Goal: Task Accomplishment & Management: Complete application form

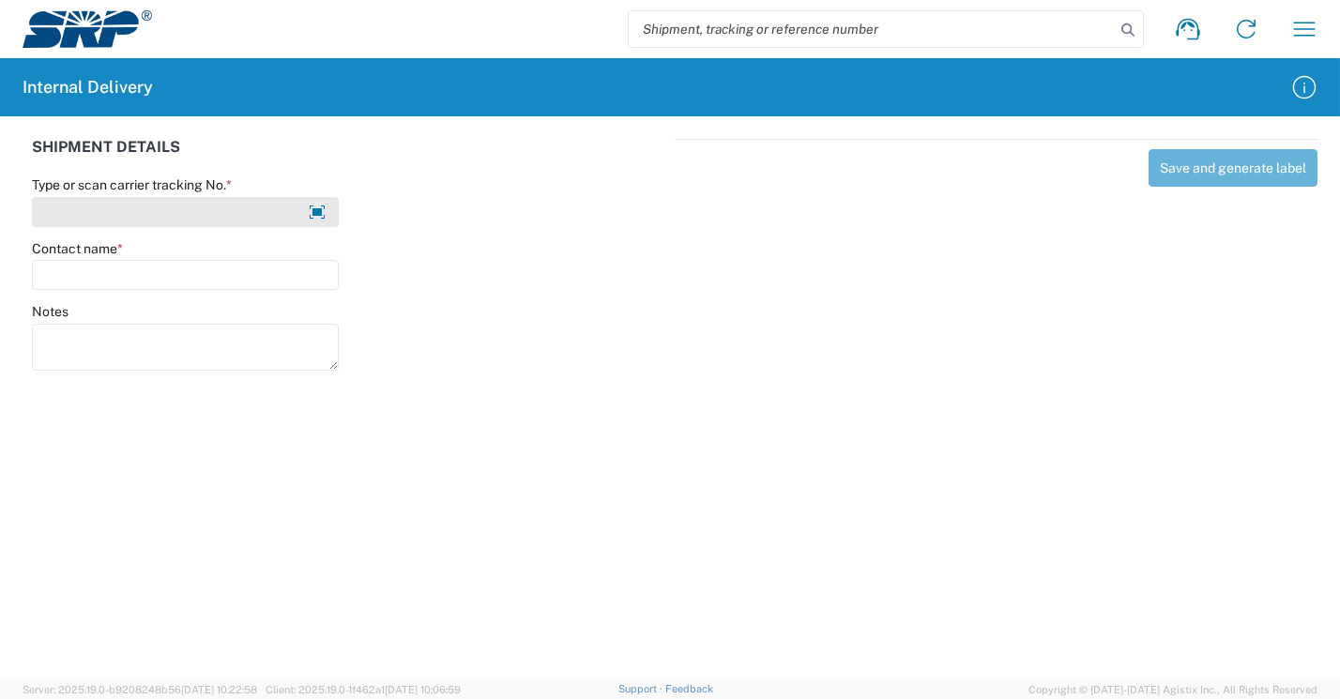
click at [130, 212] on input "Type or scan carrier tracking No. *" at bounding box center [185, 212] width 307 height 30
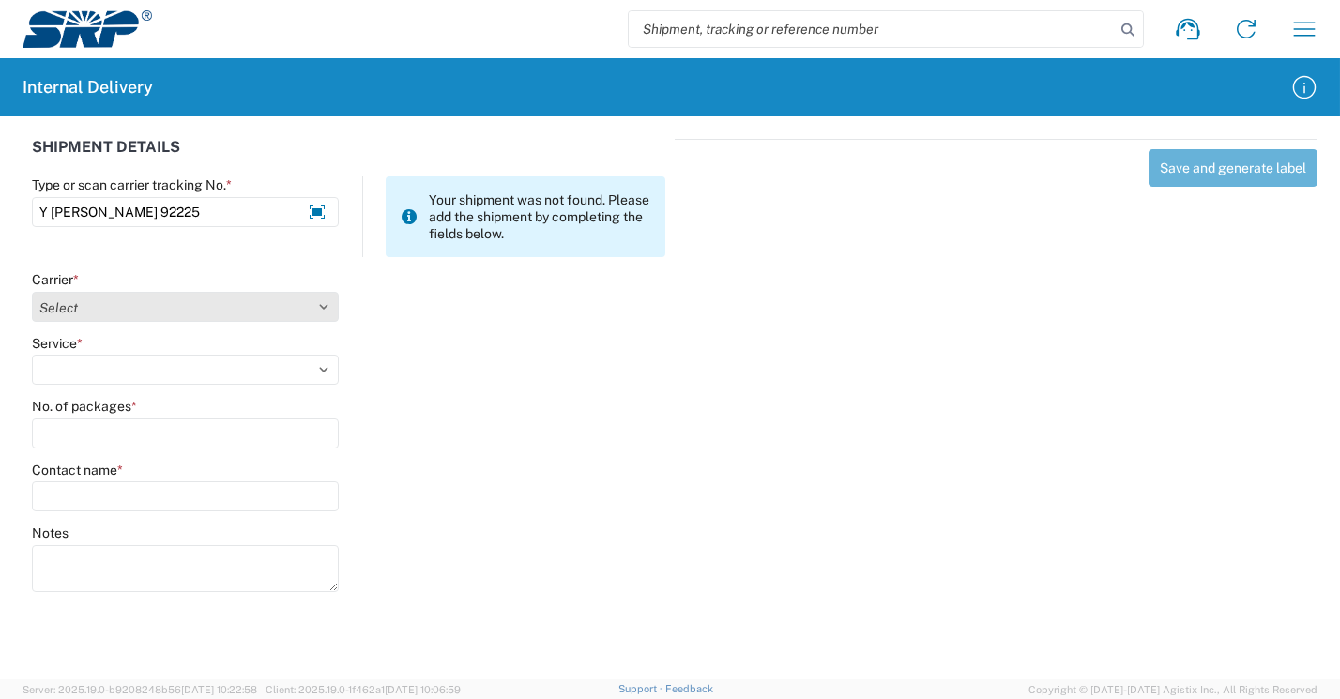
type input "Y caleb stewart 92225"
click at [60, 307] on select "Select Amazon Logistics ATI Trucking BC Dimerco Logistics Empire Southwest FedE…" at bounding box center [185, 307] width 307 height 30
select select "18713"
click at [32, 292] on select "Select Amazon Logistics ATI Trucking BC Dimerco Logistics Empire Southwest FedE…" at bounding box center [185, 307] width 307 height 30
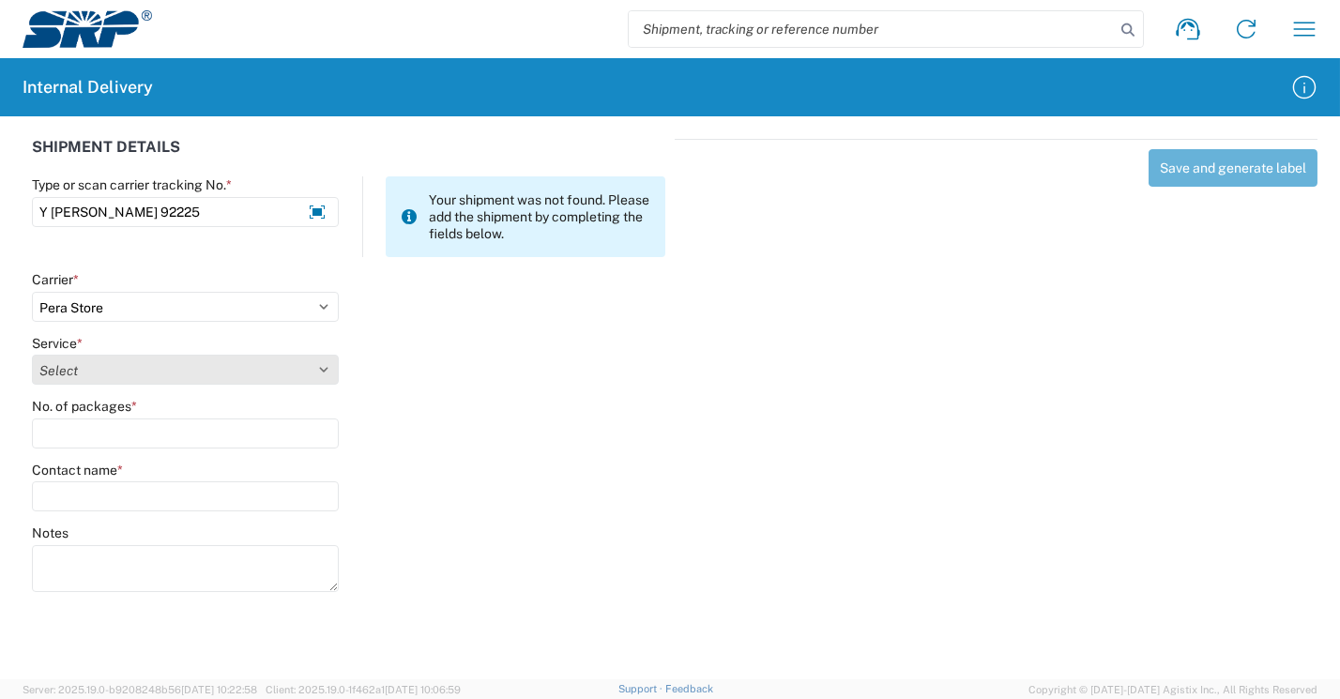
click at [70, 372] on select "Select Ground Inter-Office" at bounding box center [185, 370] width 307 height 30
select select "35763"
click at [32, 355] on select "Select Ground Inter-Office" at bounding box center [185, 370] width 307 height 30
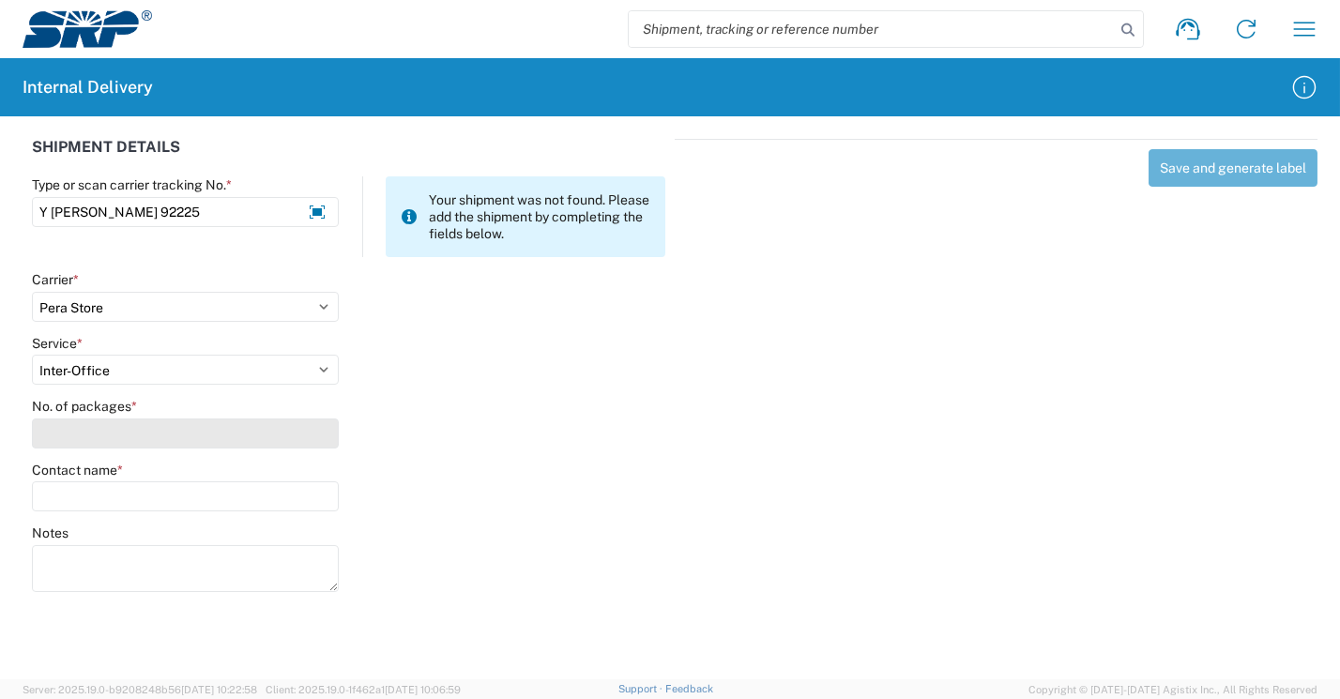
click at [101, 433] on input "No. of packages *" at bounding box center [185, 433] width 307 height 30
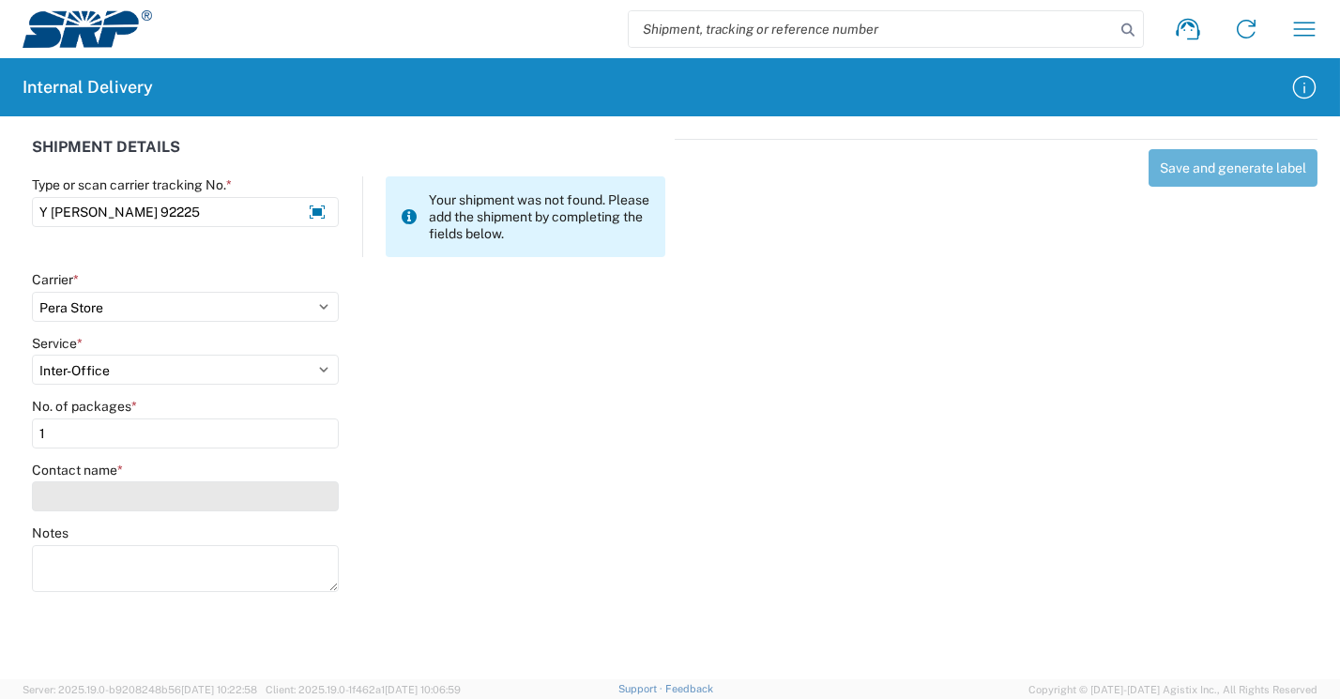
type input "1"
click at [107, 497] on input "Contact name *" at bounding box center [185, 496] width 307 height 30
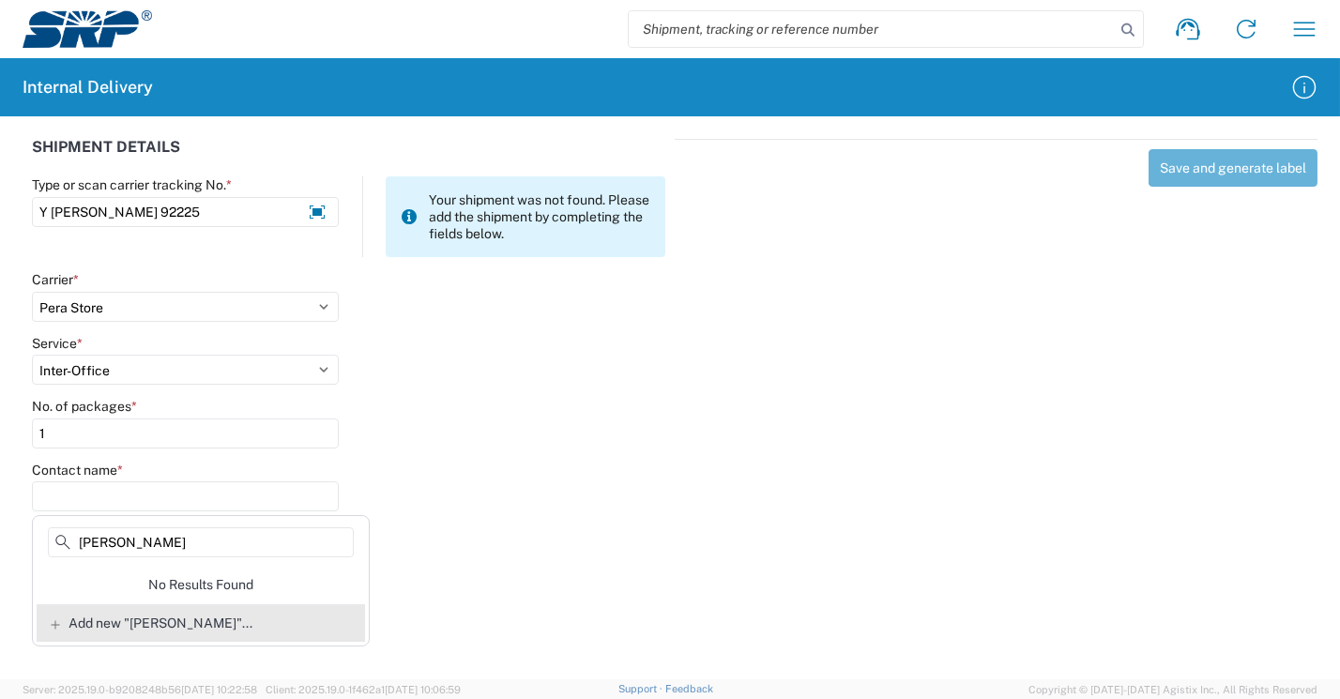
type input "caleb stewart"
click at [191, 624] on span "Add new "caleb stewart"..." at bounding box center [160, 623] width 184 height 17
type input "caleb stewart"
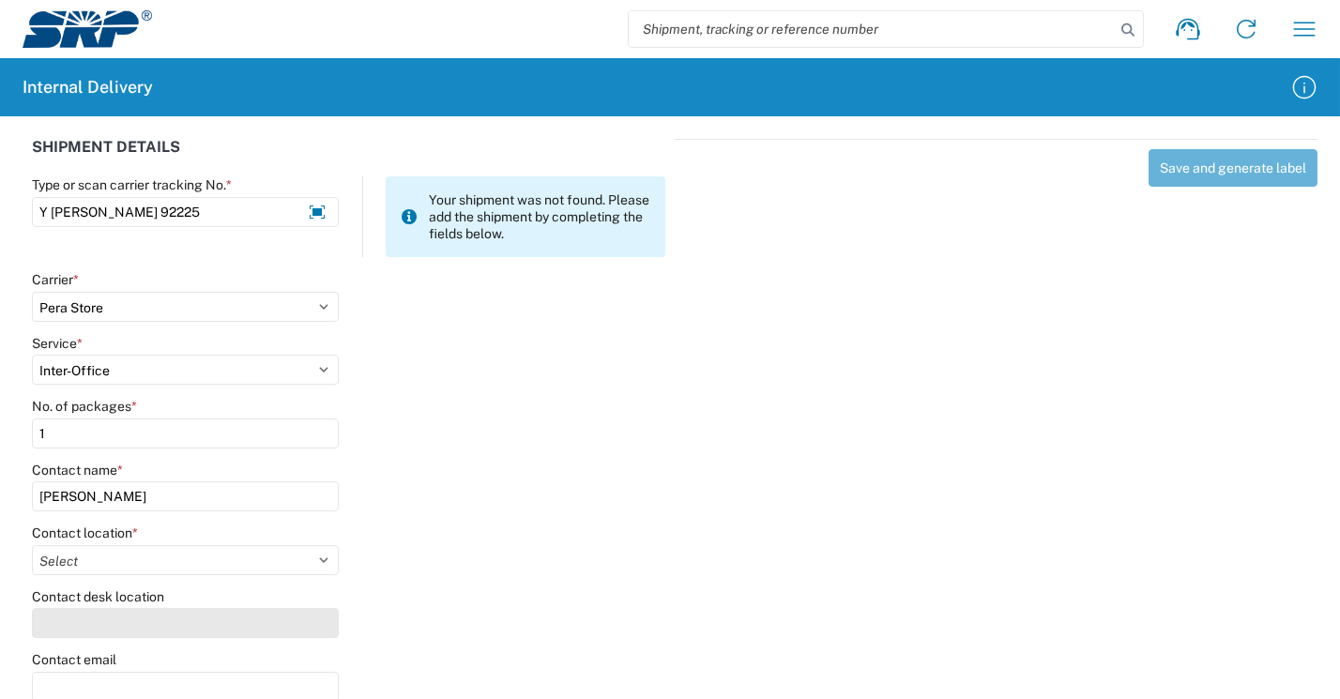
drag, startPoint x: 127, startPoint y: 623, endPoint x: 138, endPoint y: 625, distance: 11.4
click at [129, 624] on input "Contact desk location" at bounding box center [185, 623] width 307 height 30
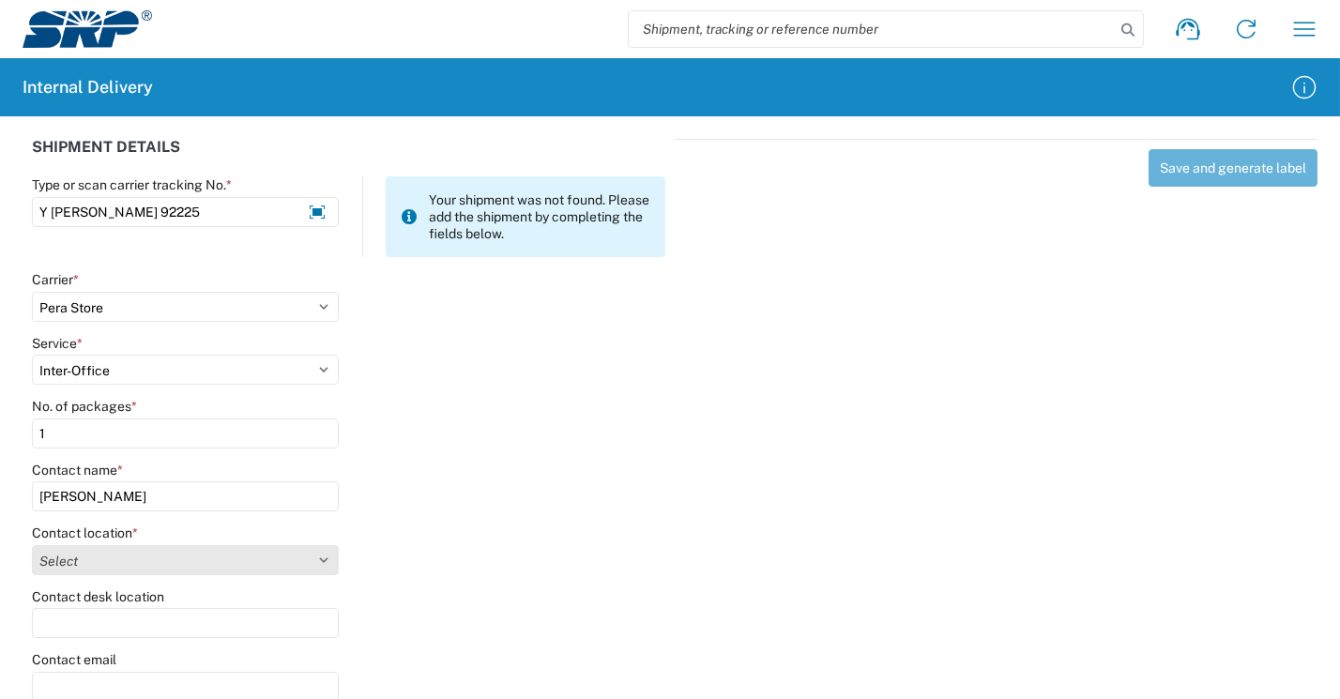
click at [99, 556] on select "Select 16th Street Facility 27th St Facility Agua Fria Generating Station Cooli…" at bounding box center [185, 560] width 307 height 30
select select "54818"
click at [32, 545] on select "Select 16th Street Facility 27th St Facility Agua Fria Generating Station Cooli…" at bounding box center [185, 560] width 307 height 30
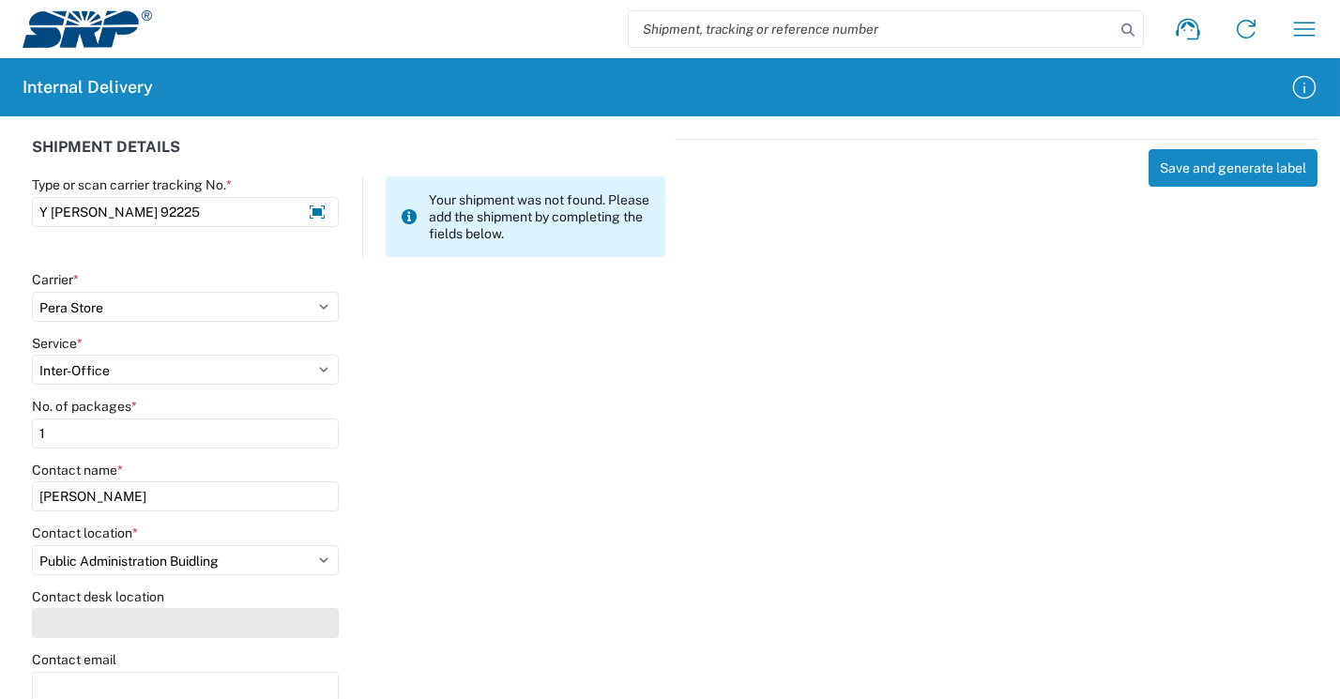
click at [66, 622] on input "Contact desk location" at bounding box center [185, 623] width 307 height 30
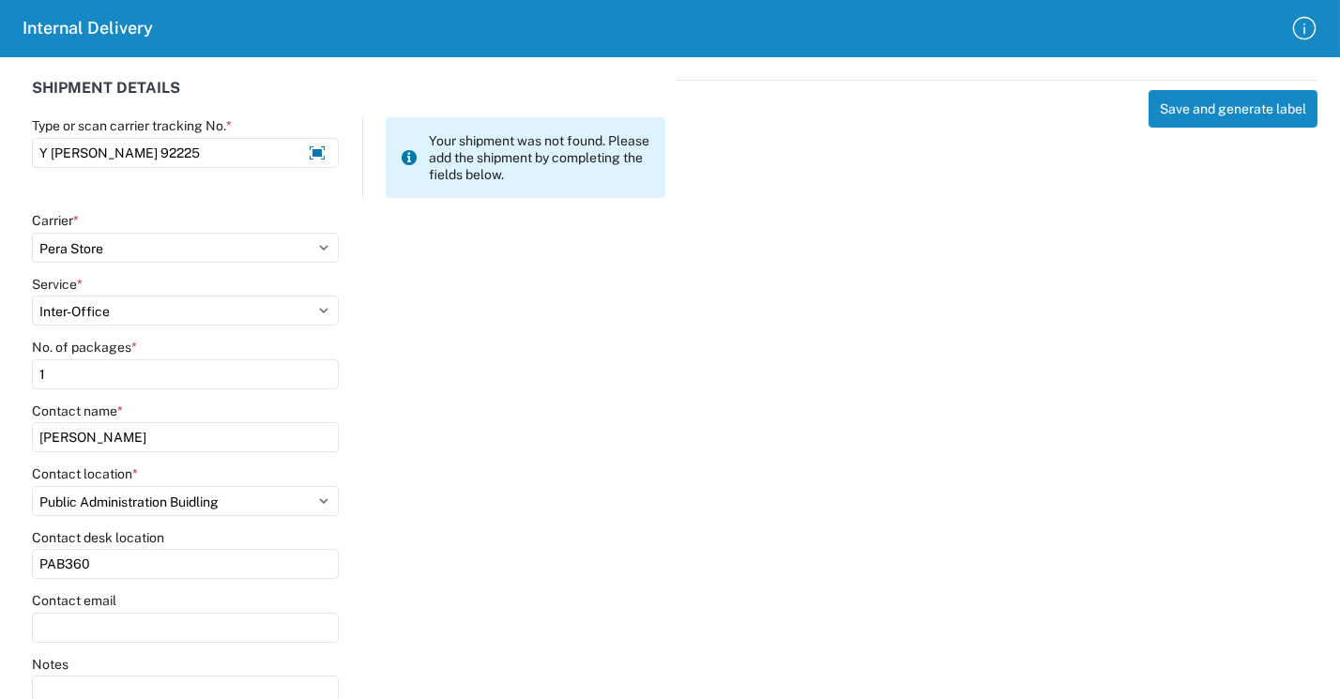
scroll to position [118, 0]
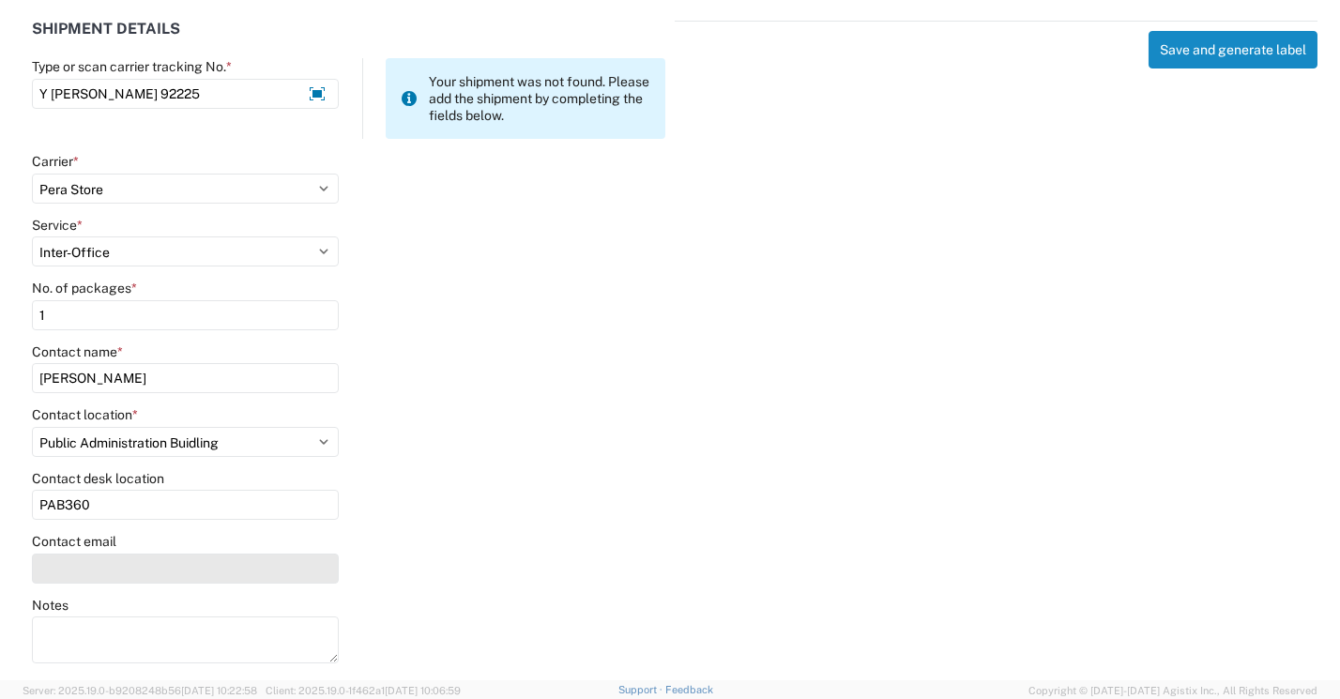
type input "PAB360"
drag, startPoint x: 76, startPoint y: 572, endPoint x: 86, endPoint y: 571, distance: 10.4
click at [81, 572] on input "Contact email" at bounding box center [185, 569] width 307 height 30
type input "CALEB.STEWART@SRPNET.COM"
click at [1199, 57] on button "Save and generate label" at bounding box center [1232, 50] width 169 height 38
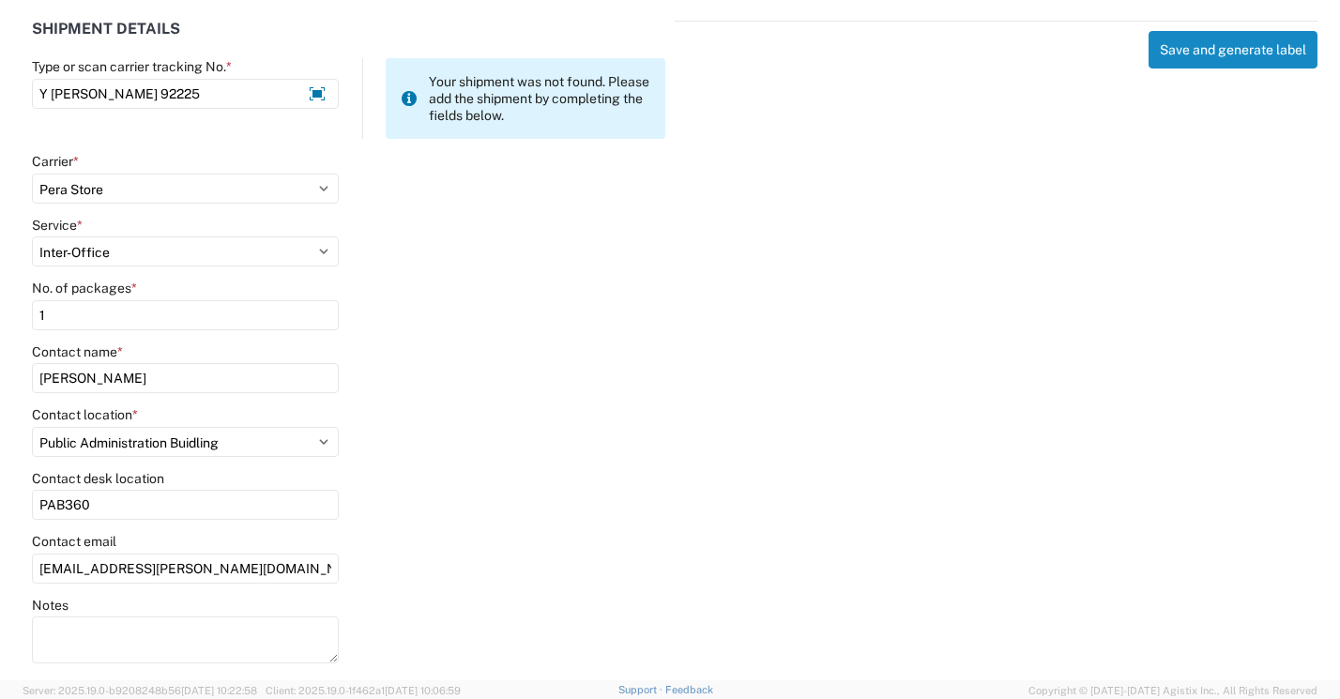
select select
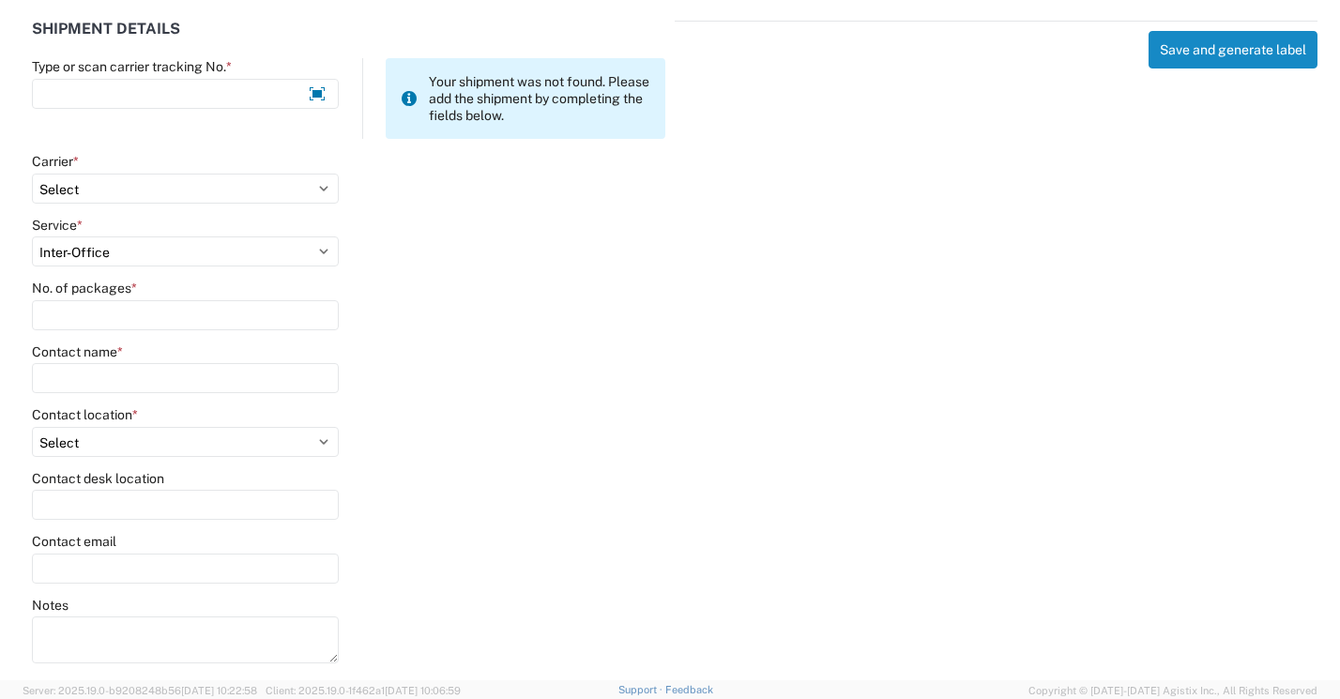
select select
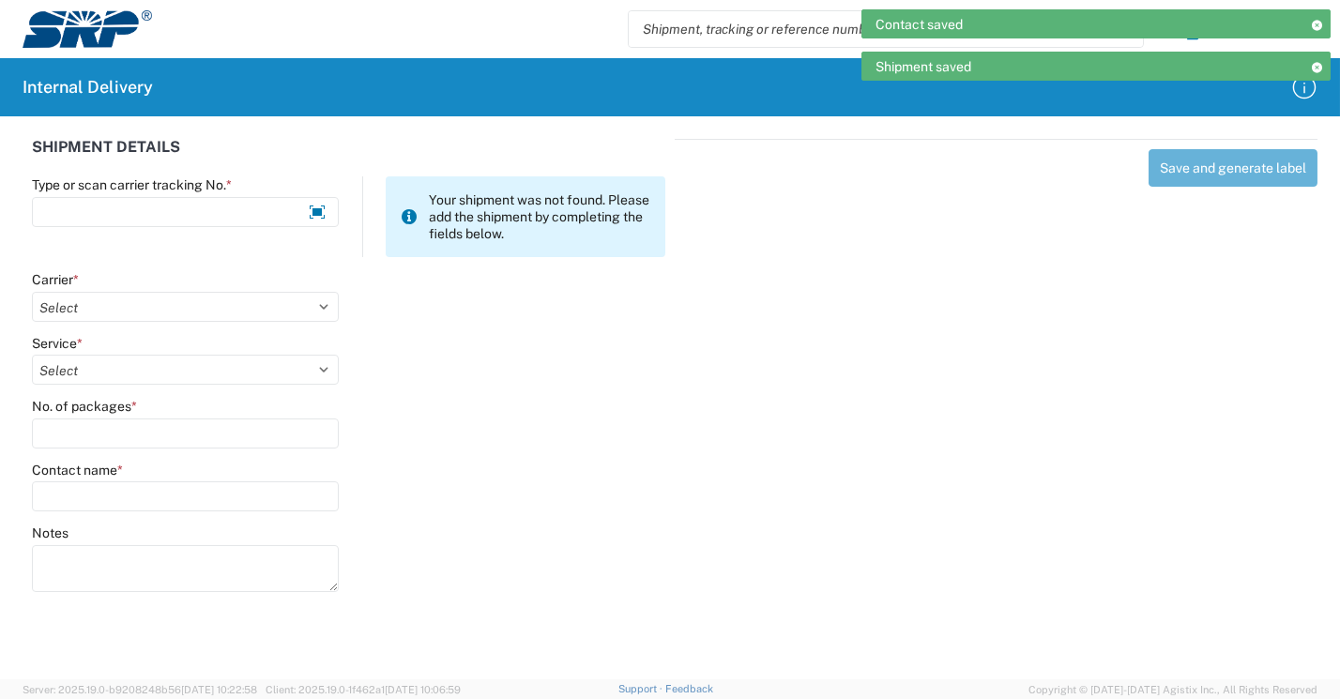
scroll to position [0, 0]
